Goal: Information Seeking & Learning: Check status

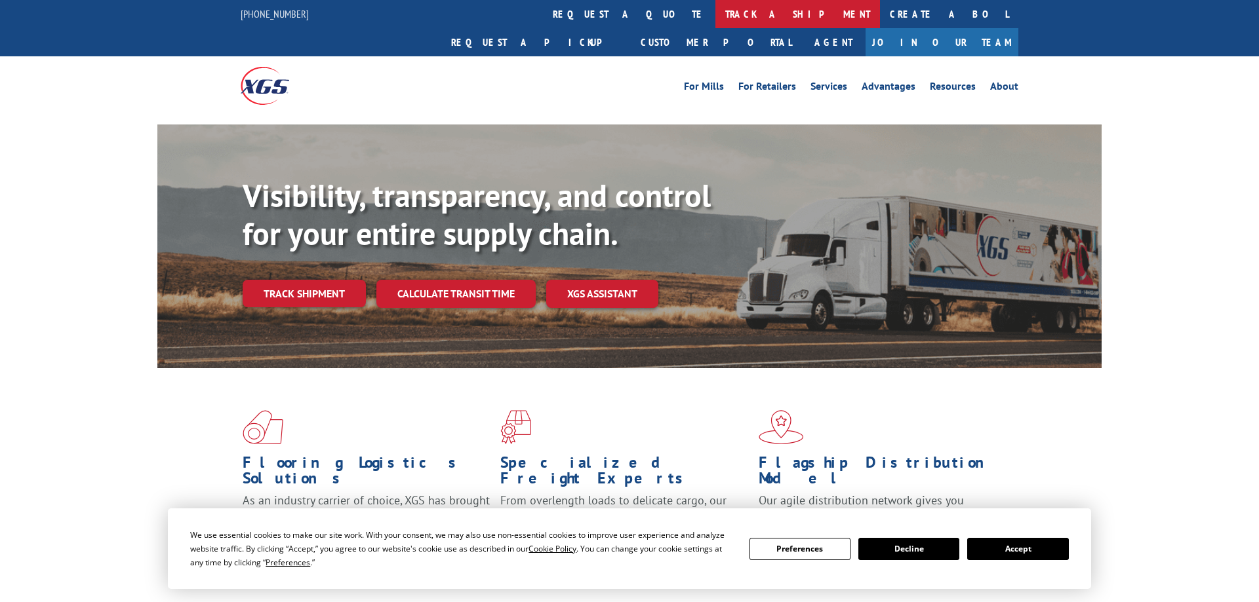
click at [715, 12] on link "track a shipment" at bounding box center [797, 14] width 165 height 28
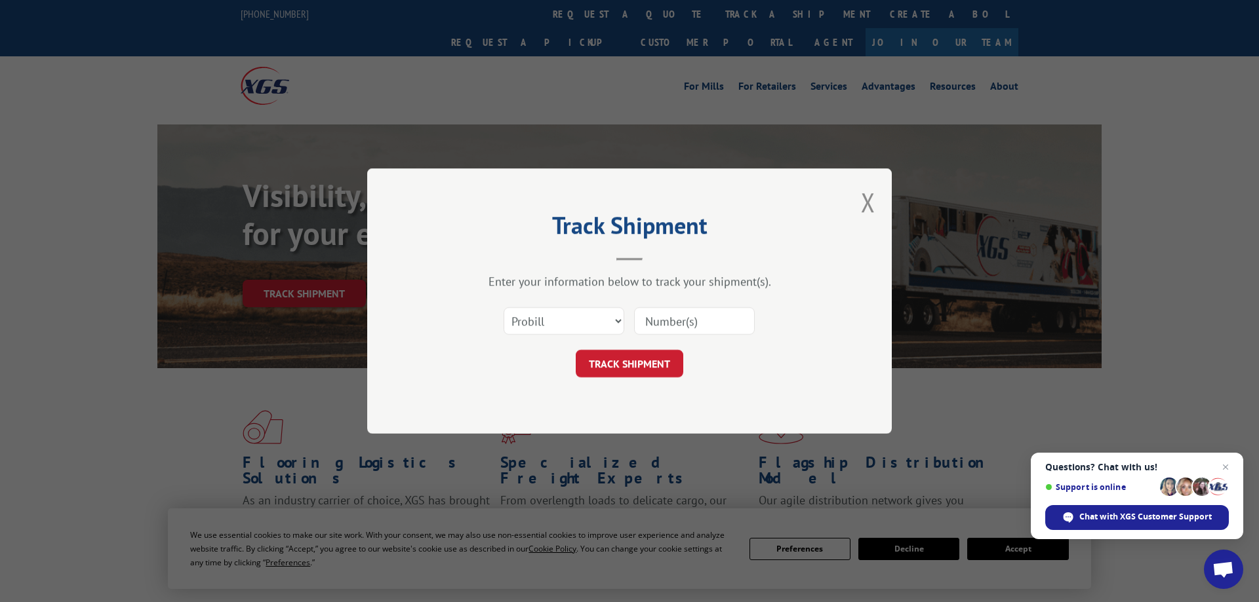
paste input "17444425"
type input "17444425"
click at [629, 367] on button "TRACK SHIPMENT" at bounding box center [630, 364] width 108 height 28
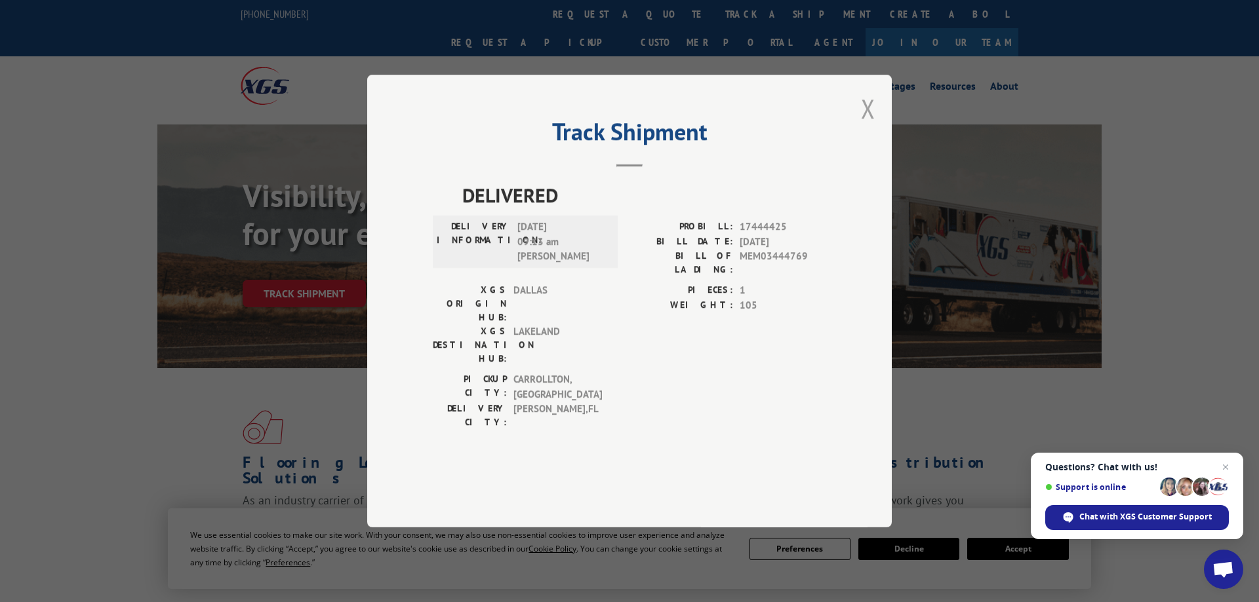
click at [873, 126] on button "Close modal" at bounding box center [868, 108] width 14 height 35
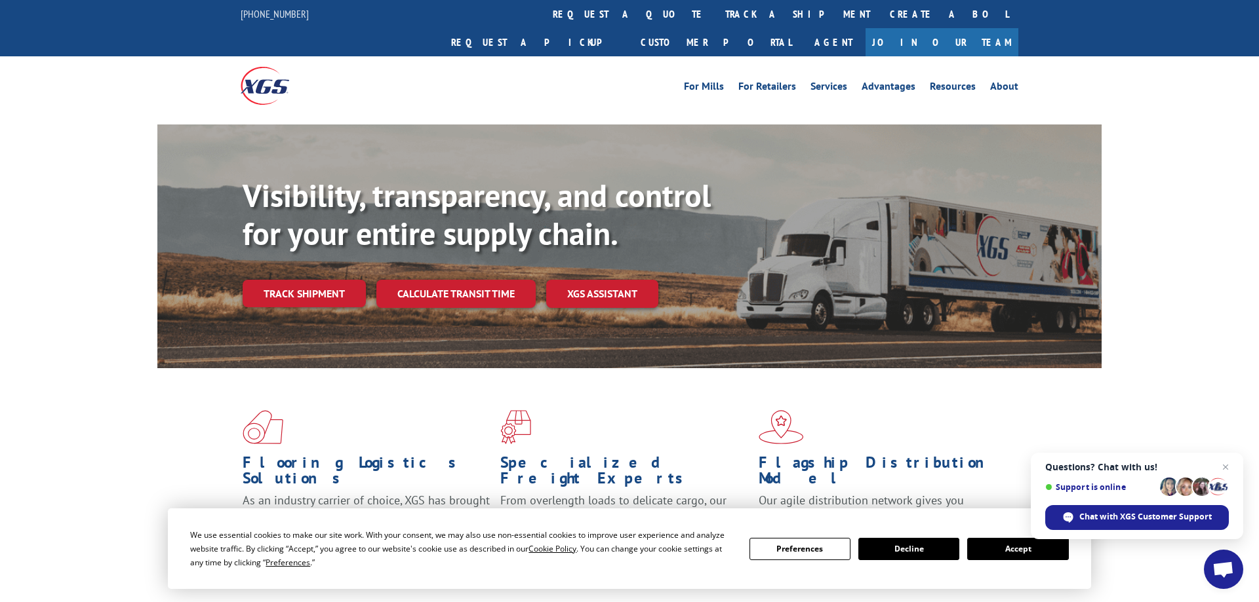
click at [1008, 546] on button "Accept" at bounding box center [1017, 549] width 101 height 22
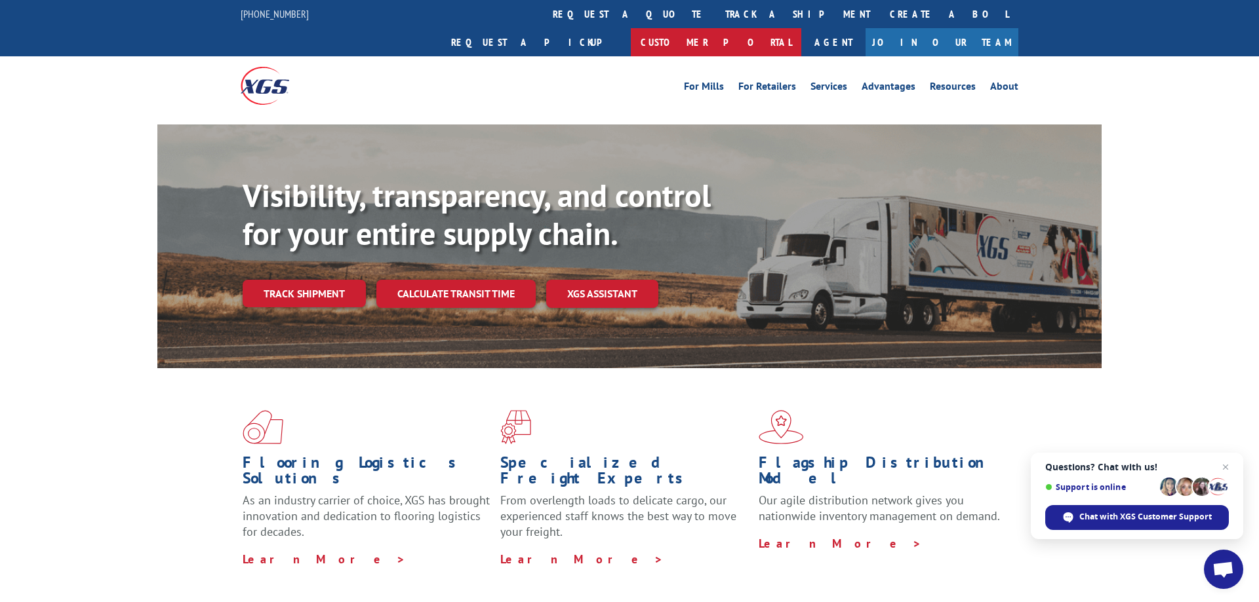
click at [801, 28] on link "Customer Portal" at bounding box center [716, 42] width 170 height 28
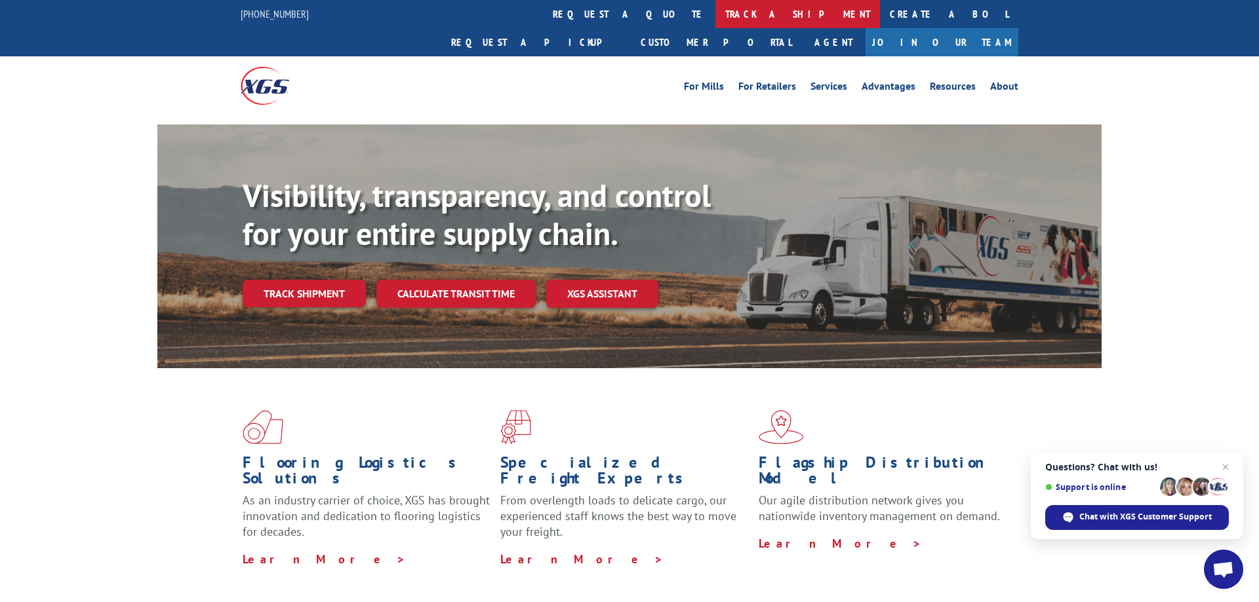
click at [715, 14] on link "track a shipment" at bounding box center [797, 14] width 165 height 28
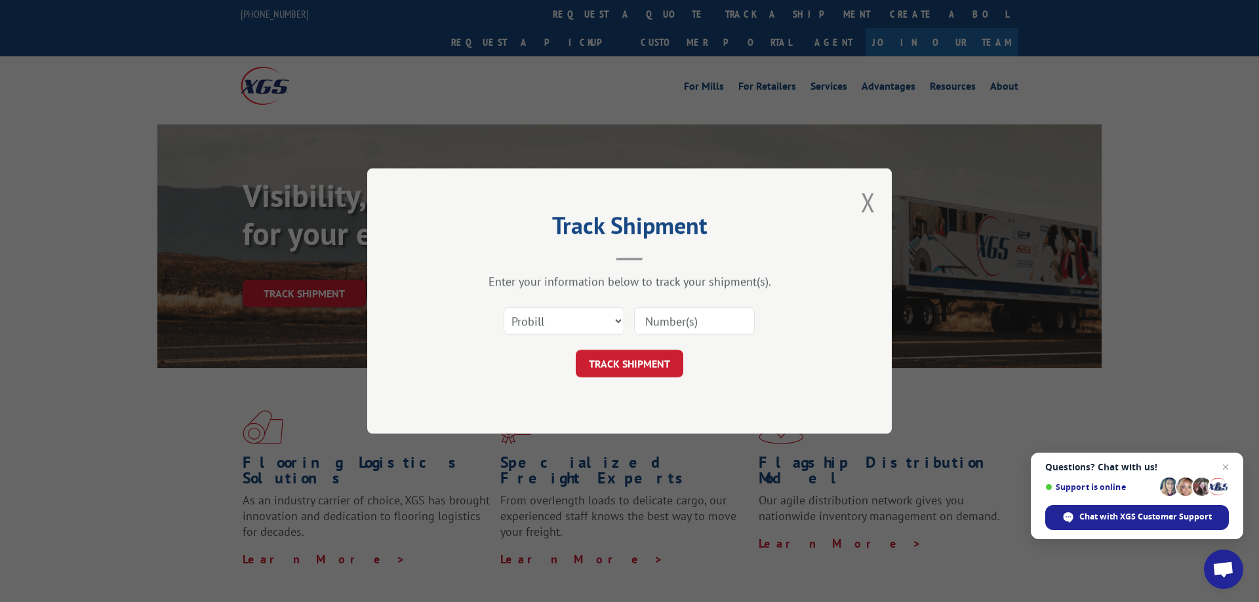
click at [676, 319] on input at bounding box center [694, 321] width 121 height 28
paste input "17444433"
type input "17444433"
click at [635, 370] on button "TRACK SHIPMENT" at bounding box center [630, 364] width 108 height 28
